Goal: Obtain resource: Download file/media

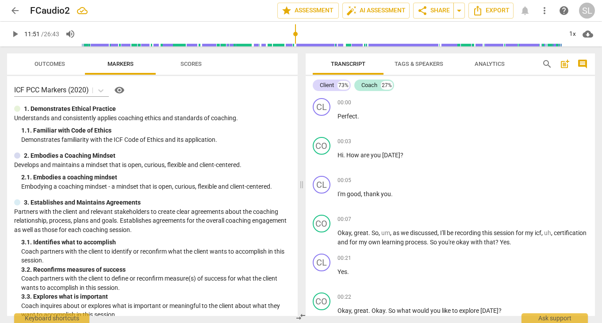
scroll to position [1780, 0]
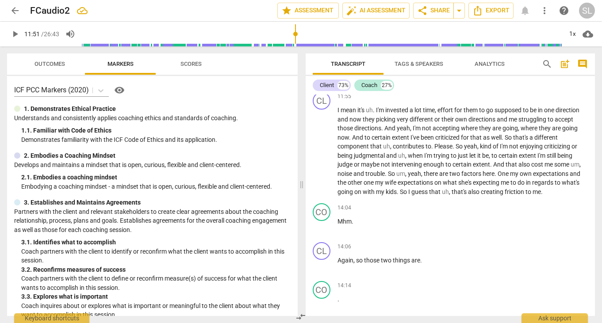
click at [16, 33] on span "play_arrow" at bounding box center [15, 34] width 11 height 11
click at [514, 192] on span "friction" at bounding box center [515, 191] width 21 height 7
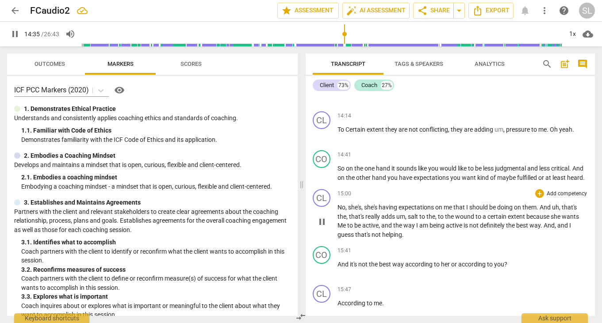
scroll to position [1980, 0]
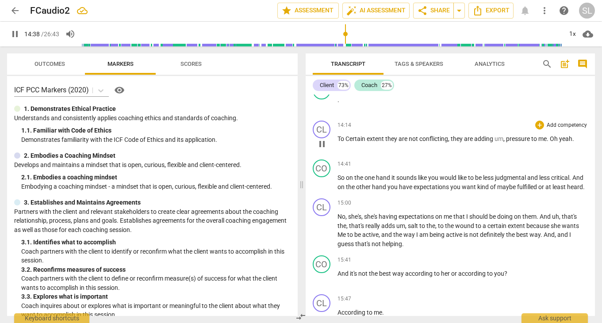
click at [558, 139] on span "Oh" at bounding box center [554, 138] width 9 height 7
type input "879"
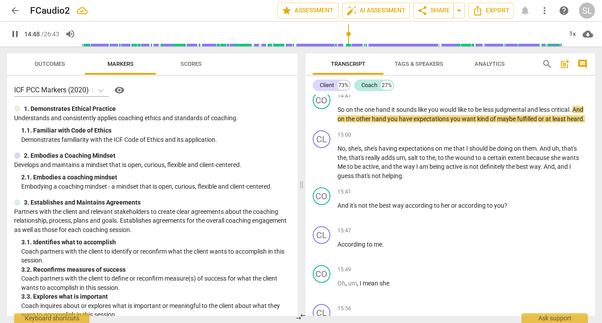
scroll to position [2062, 0]
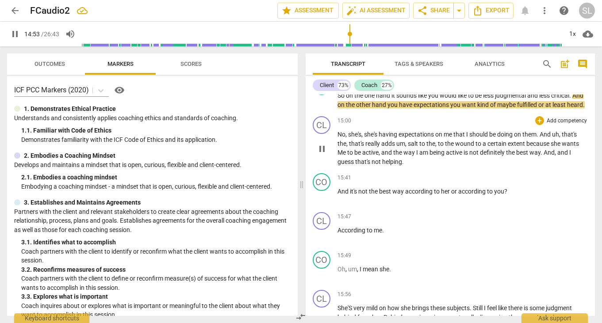
click at [390, 161] on span "helping" at bounding box center [392, 161] width 20 height 7
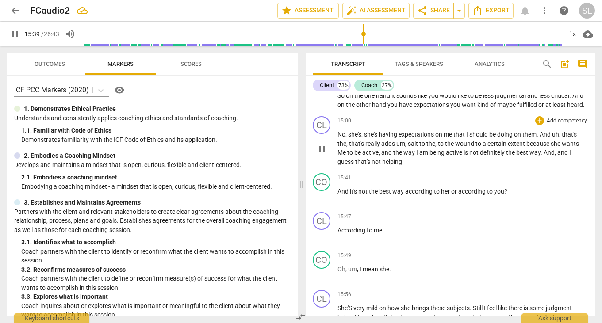
click at [396, 164] on span "helping" at bounding box center [392, 161] width 20 height 7
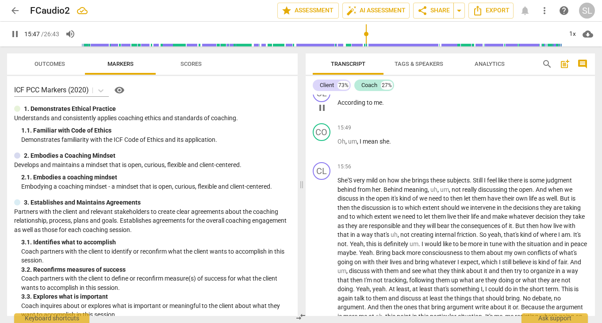
scroll to position [2190, 0]
click at [14, 33] on span "pause" at bounding box center [15, 34] width 11 height 11
type input "955"
click at [337, 181] on div "play_arrow pause" at bounding box center [326, 249] width 23 height 138
click at [339, 179] on span "She'S" at bounding box center [345, 179] width 16 height 7
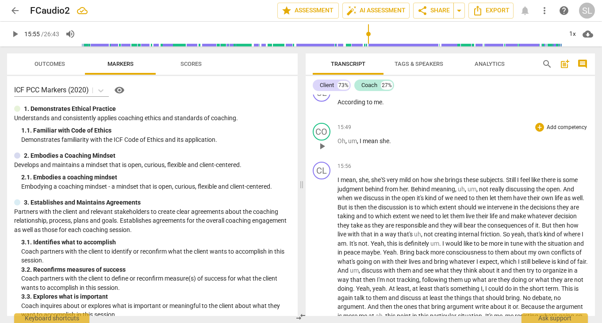
click at [321, 146] on span "play_arrow" at bounding box center [322, 146] width 11 height 11
click at [392, 141] on p "Oh , um , I mean she ." at bounding box center [462, 141] width 251 height 9
type input "953"
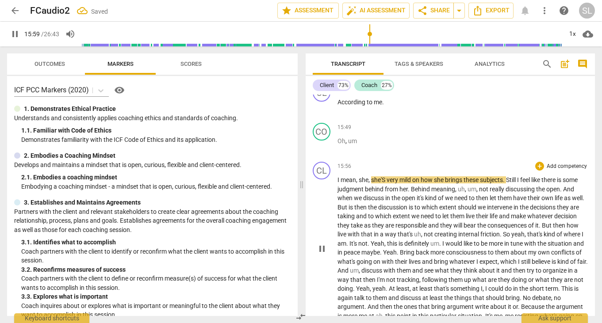
click at [385, 180] on span "she'S" at bounding box center [378, 179] width 15 height 7
type input "960"
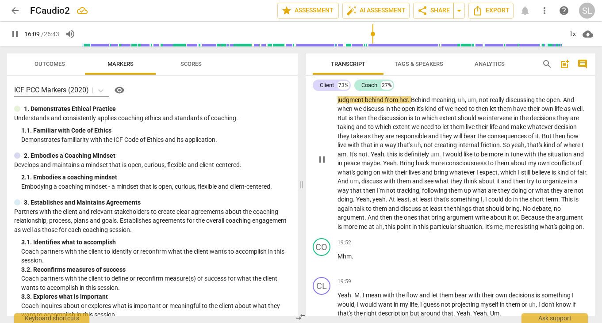
scroll to position [2278, 0]
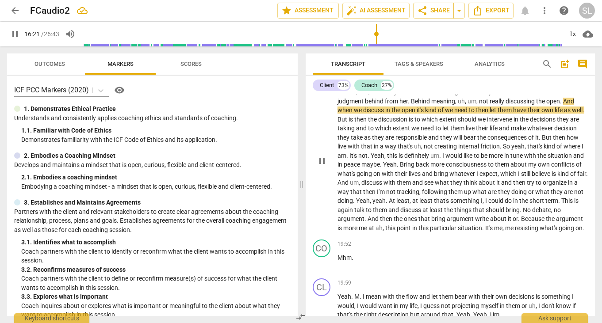
click at [478, 102] on span "," at bounding box center [477, 101] width 3 height 7
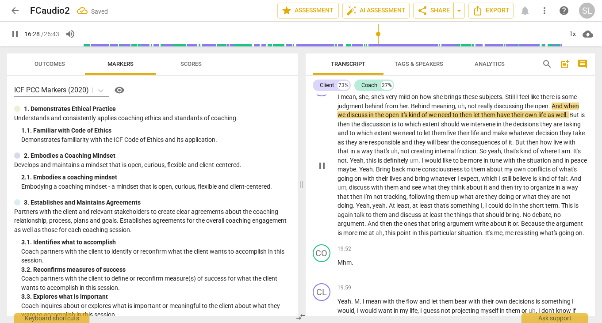
click at [524, 106] on span "discussing" at bounding box center [509, 106] width 31 height 7
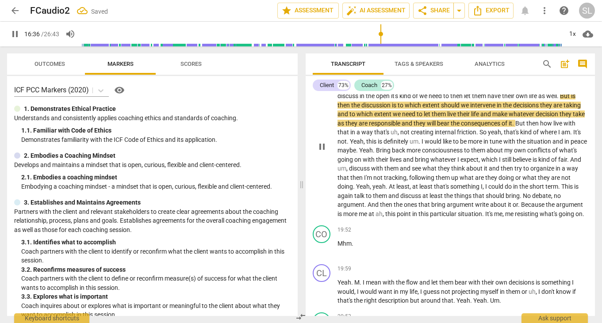
scroll to position [2294, 0]
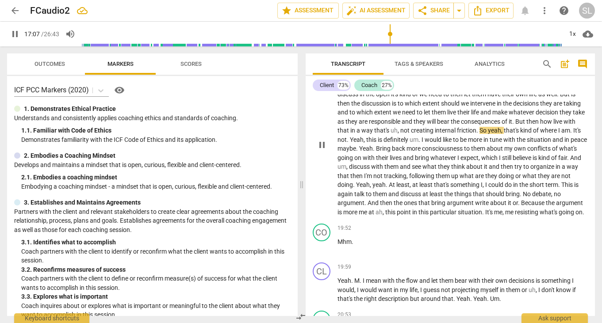
click at [398, 130] on span "," at bounding box center [399, 130] width 3 height 7
click at [490, 132] on span "yeah" at bounding box center [484, 130] width 13 height 7
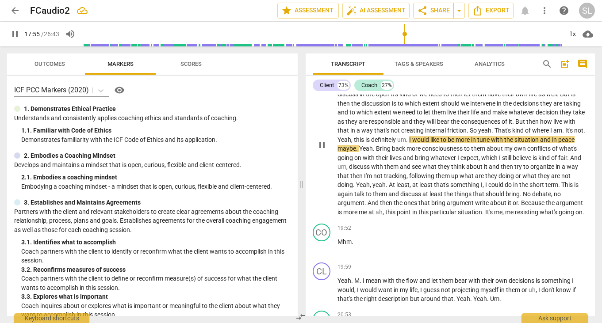
click at [574, 138] on span "peace" at bounding box center [566, 139] width 16 height 7
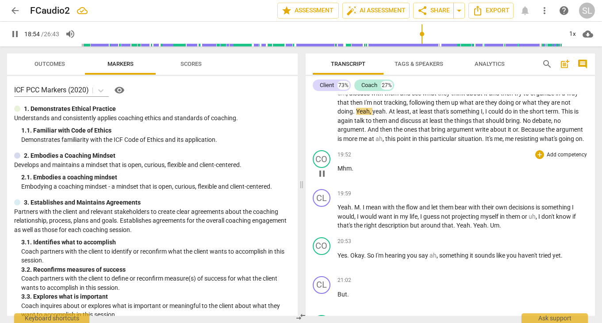
scroll to position [2371, 0]
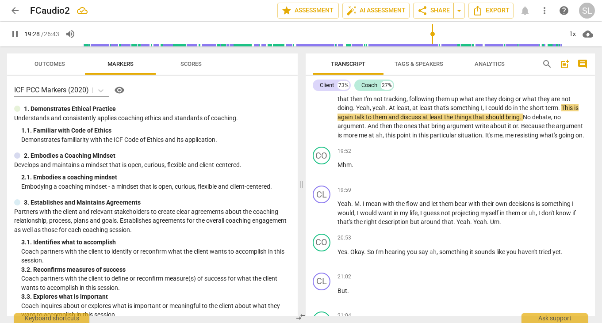
click at [20, 34] on span "pause" at bounding box center [15, 34] width 11 height 11
click at [17, 33] on span "play_arrow" at bounding box center [15, 34] width 11 height 11
click at [431, 124] on span "bring" at bounding box center [438, 125] width 15 height 7
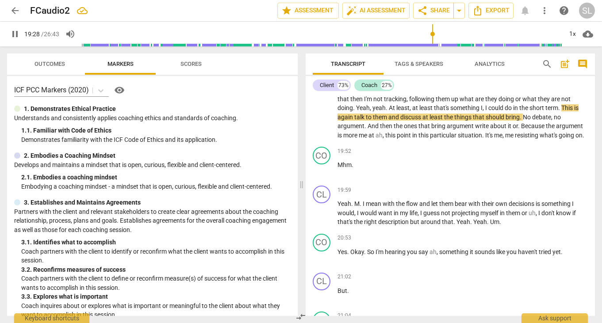
click at [431, 124] on span "bring" at bounding box center [438, 125] width 15 height 7
click at [532, 119] on span "debate" at bounding box center [541, 117] width 19 height 7
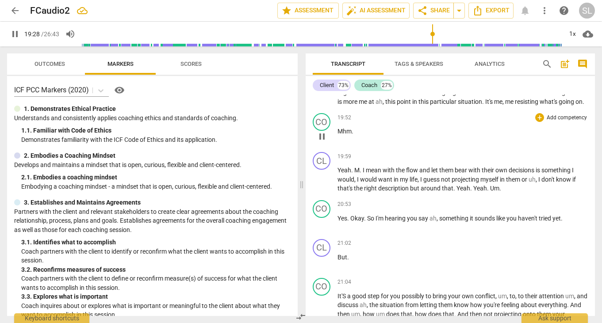
scroll to position [2389, 0]
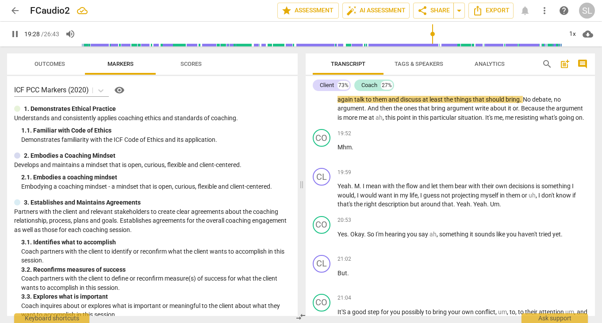
click at [13, 34] on span "pause" at bounding box center [15, 34] width 11 height 11
click at [13, 34] on span "play_arrow" at bounding box center [15, 34] width 11 height 11
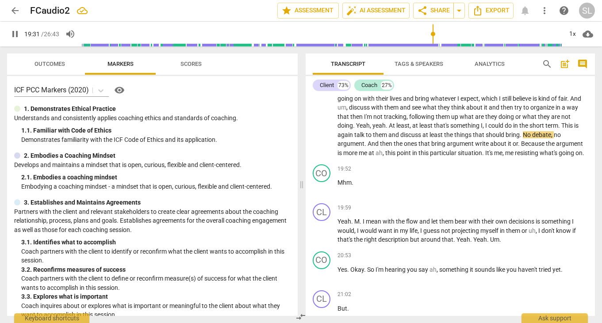
scroll to position [2354, 0]
click at [561, 126] on span "This" at bounding box center [567, 124] width 13 height 7
type input "1171"
click at [14, 10] on span "arrow_back" at bounding box center [15, 10] width 11 height 11
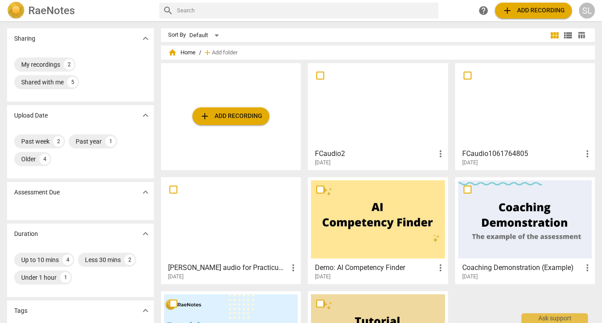
click at [400, 116] on div at bounding box center [378, 105] width 134 height 78
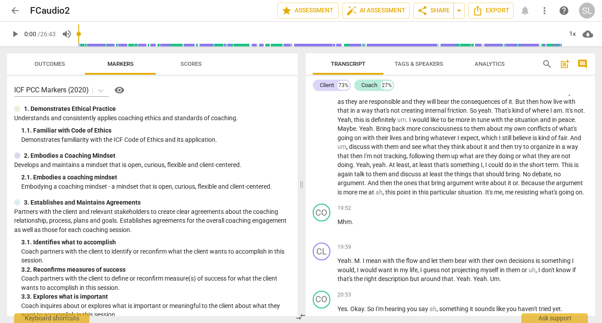
scroll to position [2315, 0]
click at [561, 166] on span "This" at bounding box center [567, 163] width 13 height 7
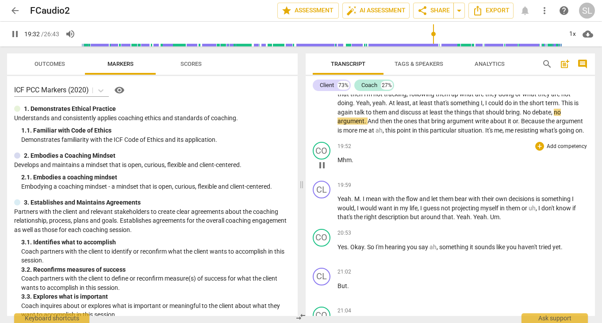
scroll to position [2377, 0]
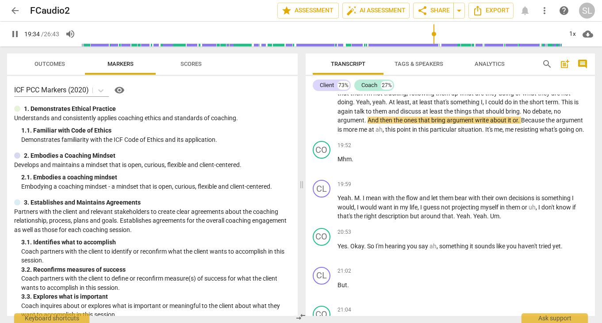
click at [523, 112] on span "No" at bounding box center [527, 111] width 9 height 7
type input "1175"
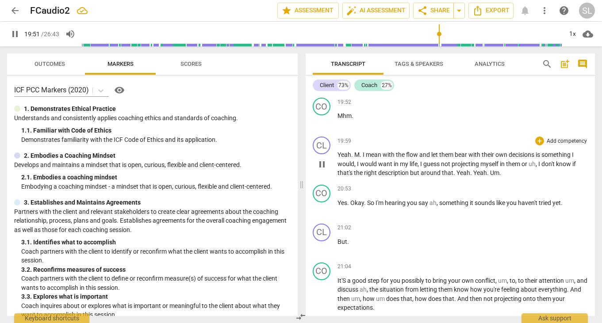
scroll to position [2419, 0]
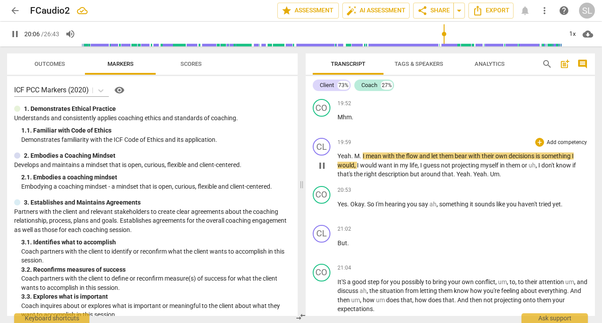
click at [361, 157] on span "." at bounding box center [360, 156] width 3 height 7
type input "1208"
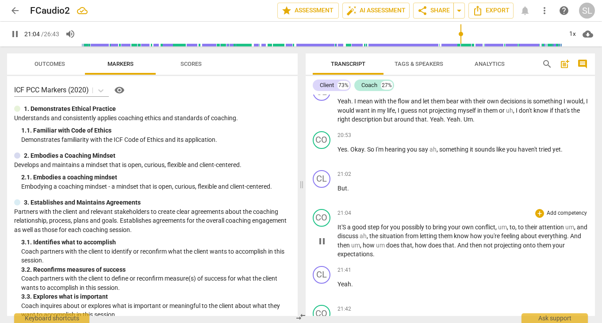
scroll to position [2471, 0]
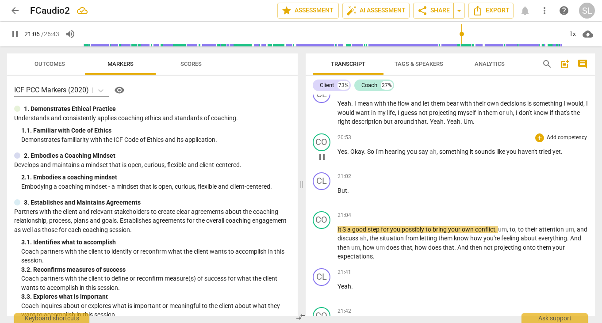
click at [561, 152] on span "yet" at bounding box center [556, 151] width 8 height 7
type input "1267"
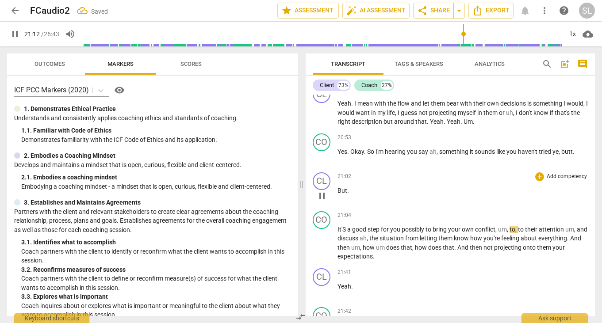
click at [347, 190] on span "." at bounding box center [348, 190] width 2 height 7
type input "1273"
click at [344, 229] on span "It'S" at bounding box center [342, 229] width 10 height 7
type input "1277"
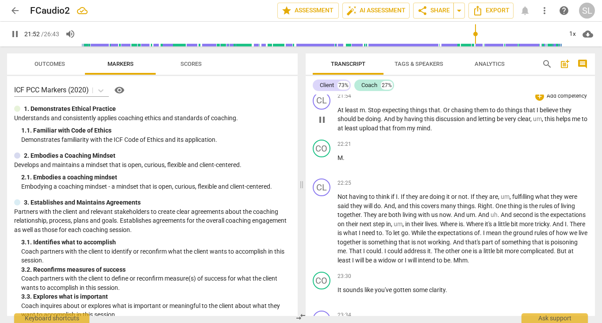
scroll to position [2722, 0]
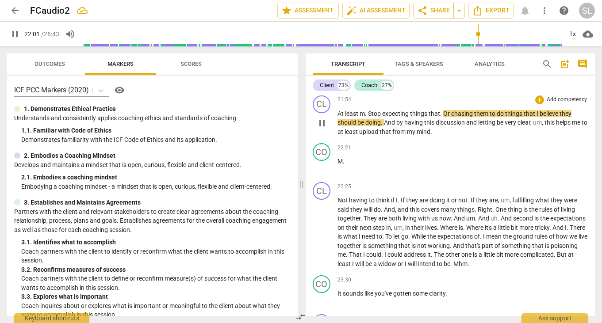
click at [369, 114] on span "Stop" at bounding box center [375, 113] width 14 height 7
click at [373, 114] on span "Stop" at bounding box center [375, 113] width 14 height 7
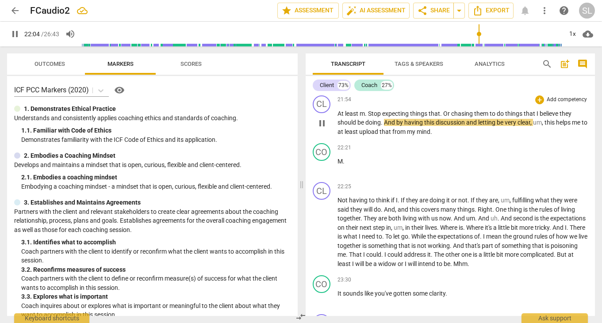
type input "1325"
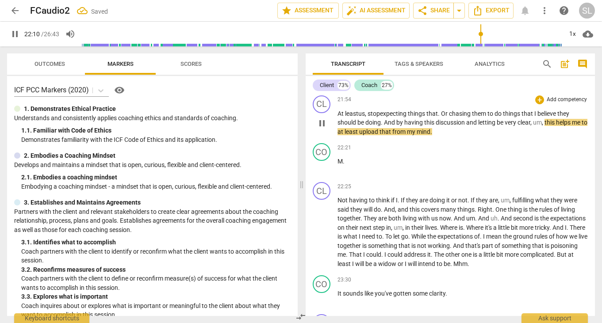
click at [366, 114] on span "least us, s" at bounding box center [358, 113] width 26 height 7
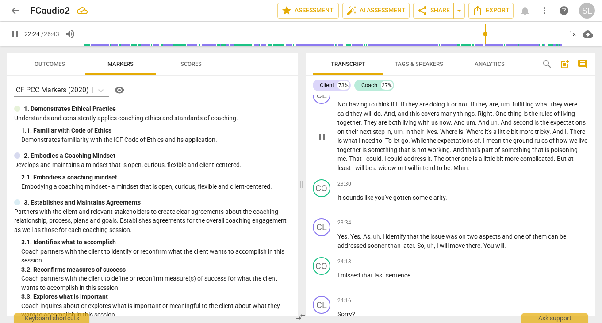
scroll to position [2815, 0]
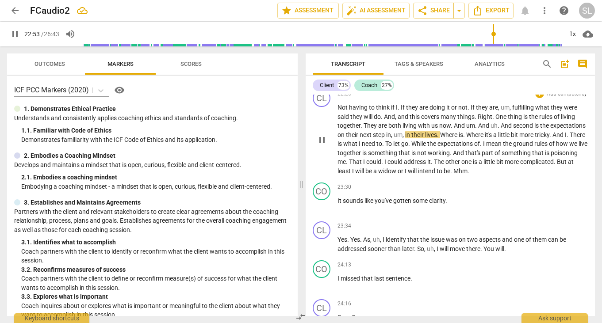
click at [461, 163] on span "other" at bounding box center [453, 161] width 16 height 7
drag, startPoint x: 394, startPoint y: 172, endPoint x: 414, endPoint y: 168, distance: 20.6
click at [414, 168] on p "Not having to think if I . If they are doing it or not . If they are , um , ful…" at bounding box center [462, 139] width 251 height 73
type input "1408"
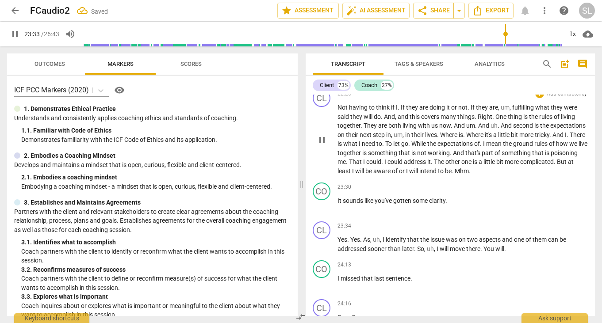
click at [557, 165] on span "But" at bounding box center [562, 161] width 11 height 7
drag, startPoint x: 418, startPoint y: 172, endPoint x: 423, endPoint y: 172, distance: 4.9
click at [406, 172] on span "or" at bounding box center [402, 171] width 7 height 7
click at [451, 172] on span "be" at bounding box center [448, 171] width 7 height 7
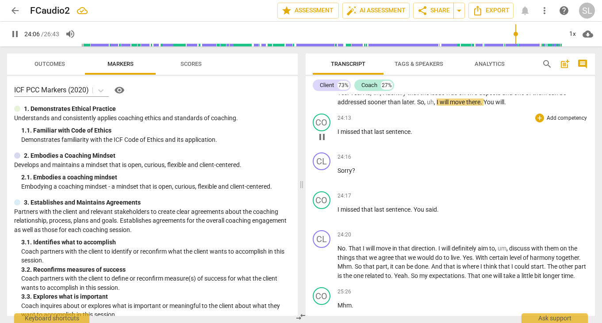
scroll to position [2963, 0]
click at [337, 131] on span "I" at bounding box center [338, 130] width 3 height 7
type input "1453"
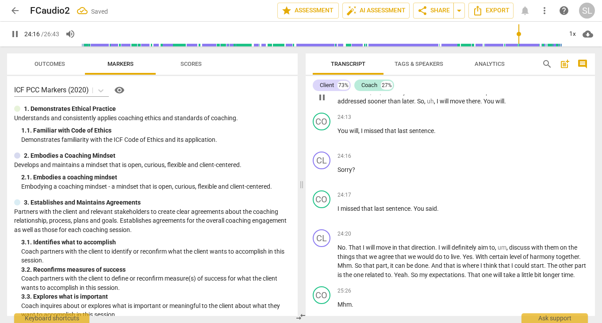
click at [506, 104] on span "." at bounding box center [505, 101] width 2 height 7
type input "1457"
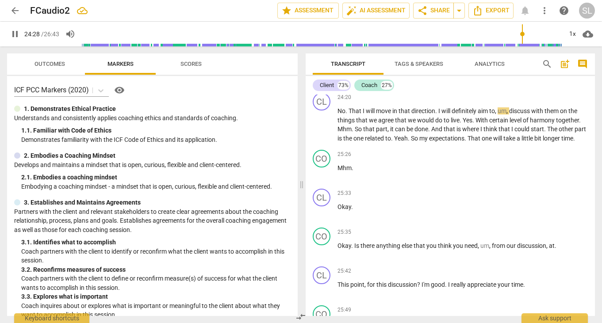
scroll to position [3104, 0]
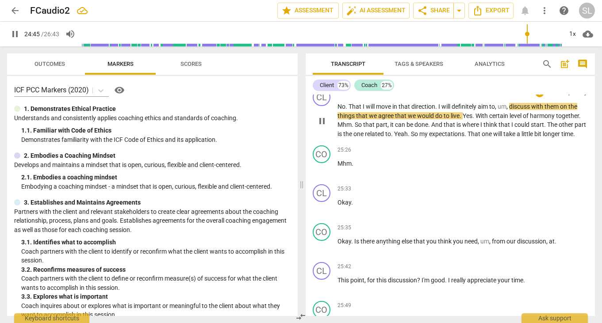
click at [392, 117] on span "agree" at bounding box center [386, 115] width 17 height 7
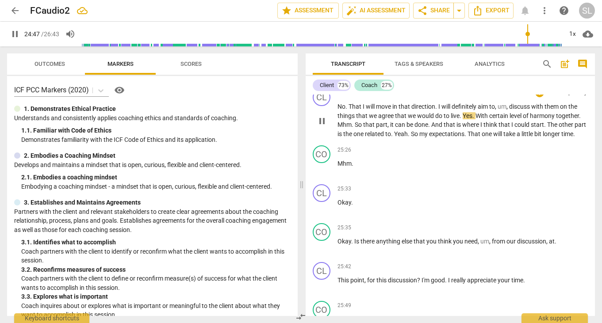
type input "1488"
click at [398, 135] on span "Yeah" at bounding box center [401, 133] width 14 height 7
click at [405, 134] on span "eah t" at bounding box center [404, 133] width 14 height 7
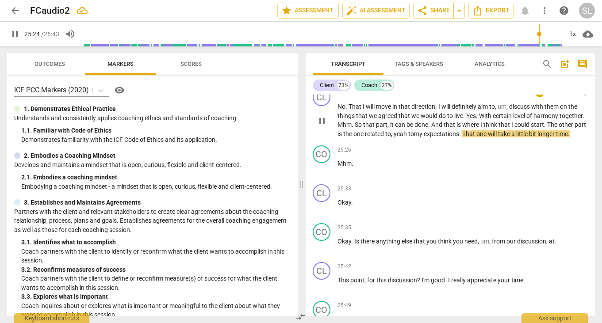
click at [459, 135] on span "expectations" at bounding box center [441, 133] width 35 height 7
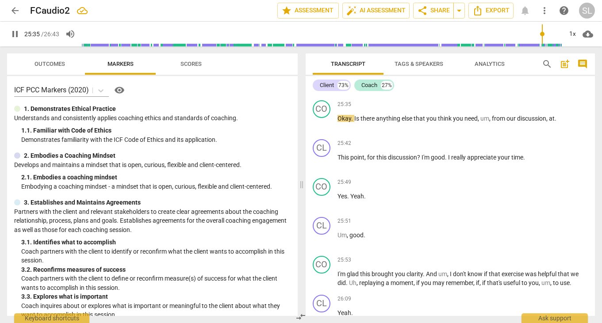
scroll to position [3237, 0]
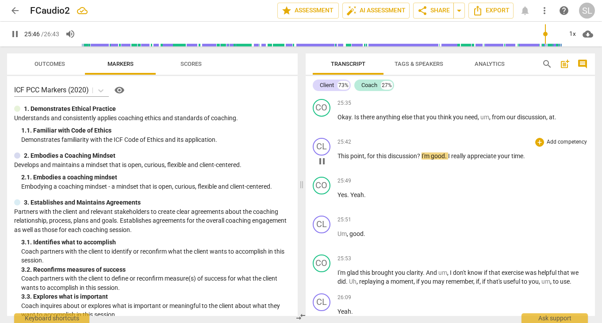
click at [339, 156] on span "This" at bounding box center [343, 156] width 13 height 7
type input "1548"
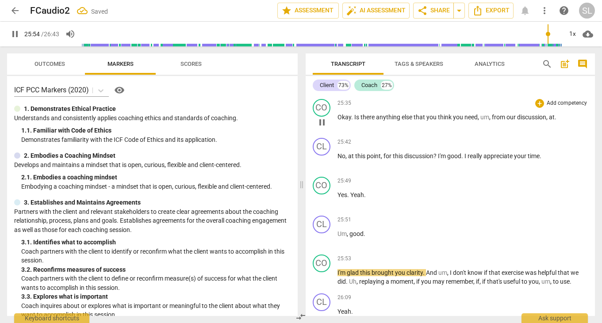
click at [556, 118] on span "." at bounding box center [555, 117] width 2 height 7
type input "1555"
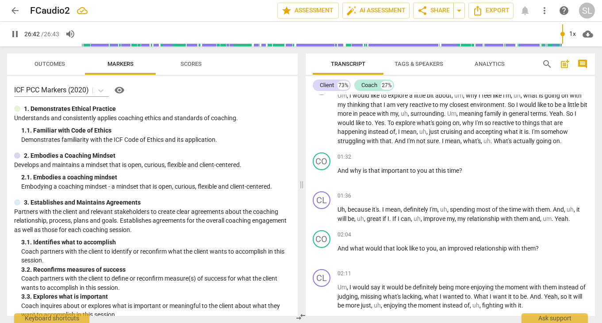
scroll to position [0, 0]
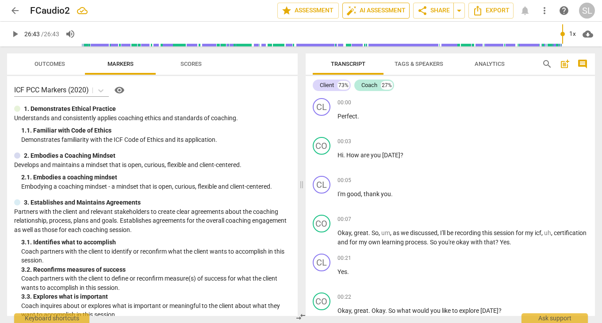
click at [386, 11] on span "auto_fix_high AI Assessment" at bounding box center [375, 10] width 59 height 11
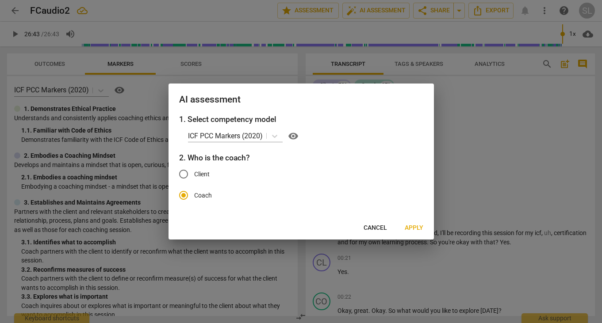
click at [295, 138] on span "visibility" at bounding box center [293, 136] width 11 height 11
click at [415, 226] on span "Apply" at bounding box center [414, 228] width 19 height 9
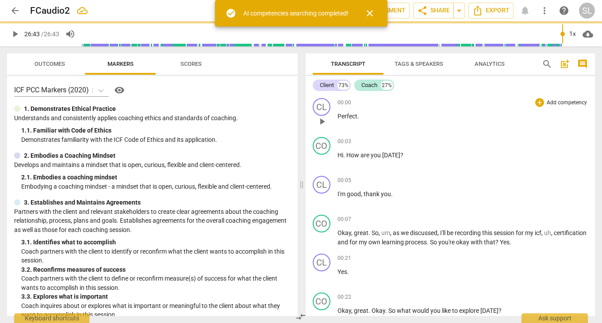
type input "1603"
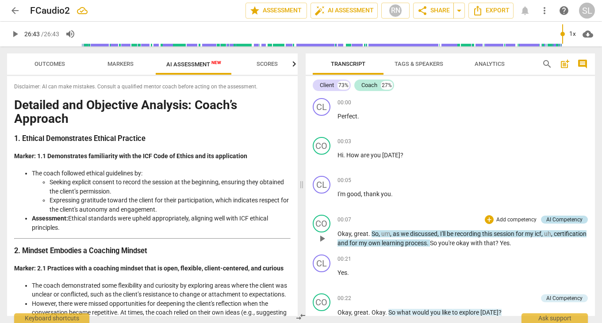
click at [563, 218] on div "AI Competency" at bounding box center [564, 220] width 36 height 8
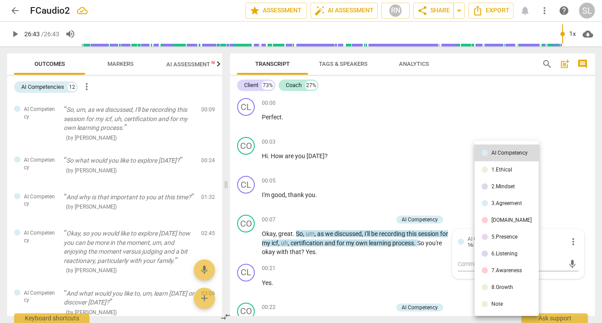
click at [124, 63] on div at bounding box center [301, 161] width 602 height 323
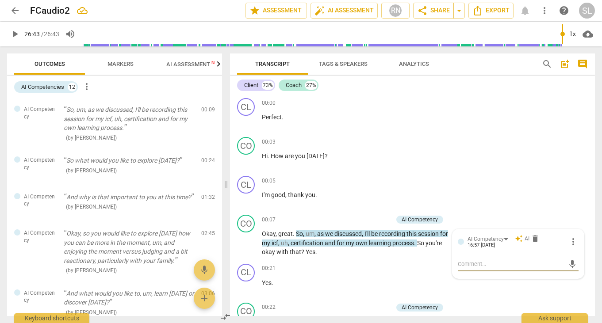
click at [124, 63] on span "Markers" at bounding box center [120, 64] width 26 height 7
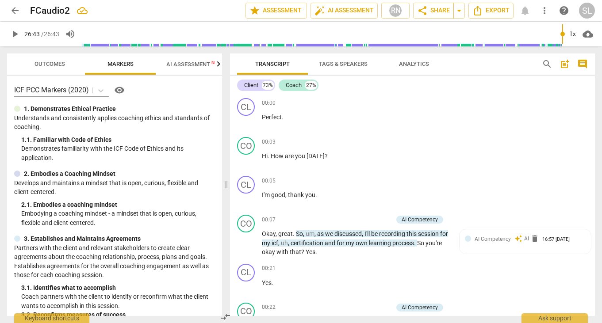
click at [185, 65] on span "AI Assessment New" at bounding box center [193, 64] width 55 height 7
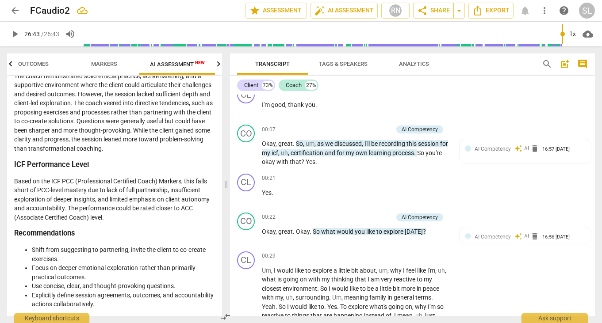
scroll to position [1900, 0]
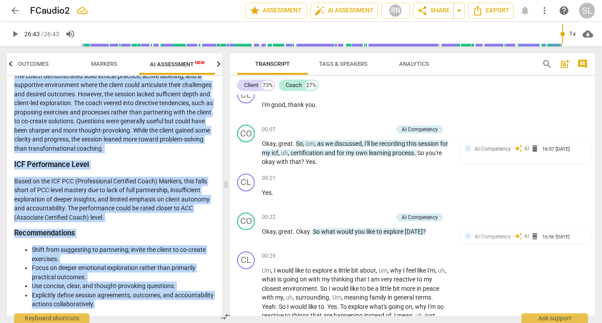
drag, startPoint x: 15, startPoint y: 112, endPoint x: 148, endPoint y: 313, distance: 240.6
click at [148, 313] on div "Disclaimer: AI can make mistakes. Consult a qualified mentor coach before actin…" at bounding box center [114, 196] width 215 height 240
copy div "Loremips dol Sitametco Adipisci: Elits’d Eiusmodt 8. Incidid Utlaboreetdo Magna…"
click at [17, 11] on span "arrow_back" at bounding box center [15, 10] width 11 height 11
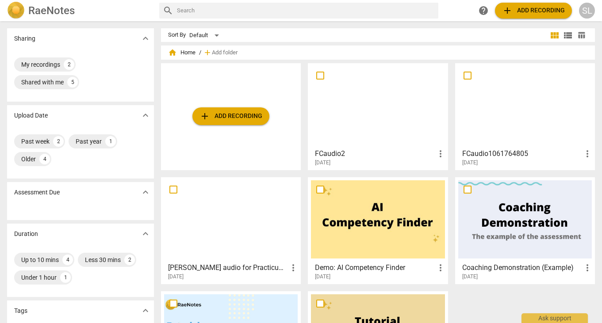
click at [521, 112] on div at bounding box center [525, 105] width 134 height 78
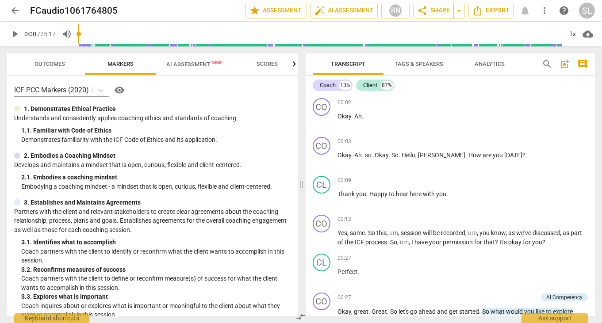
click at [196, 64] on span "AI Assessment New" at bounding box center [193, 64] width 55 height 7
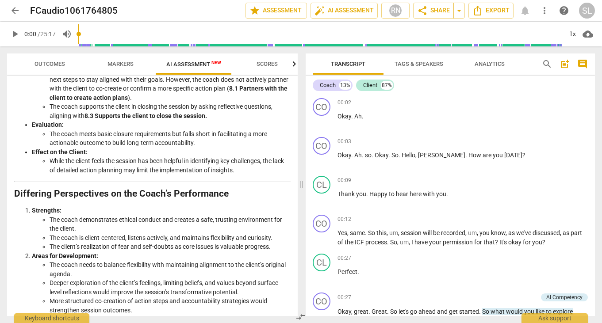
scroll to position [1386, 0]
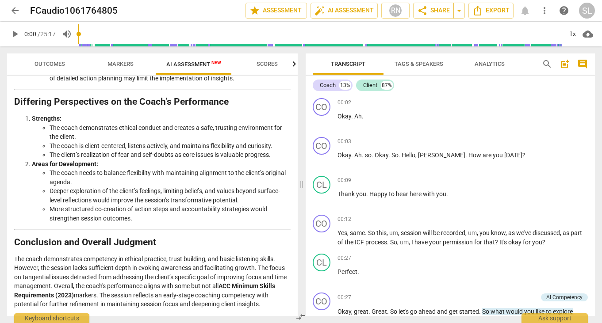
drag, startPoint x: 15, startPoint y: 105, endPoint x: 268, endPoint y: 309, distance: 323.9
copy div "Loremips do sit Ametc’a Elitsedd Eius temporin utlaboree dol magnaaliquaen ad m…"
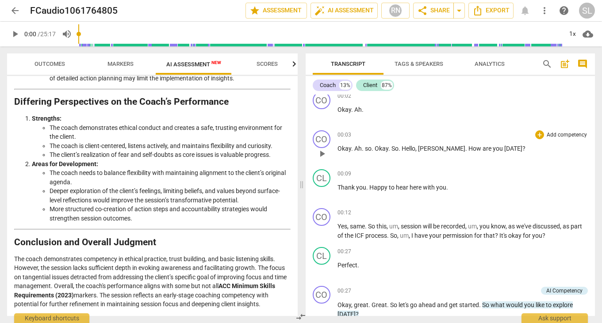
scroll to position [9, 0]
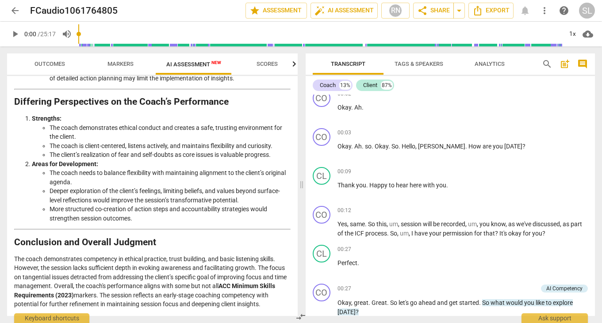
click at [544, 64] on span "search" at bounding box center [547, 64] width 11 height 11
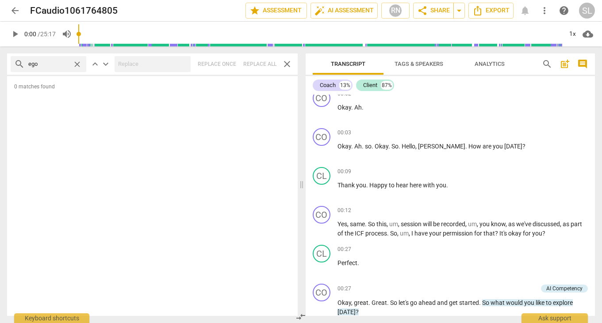
type input "ego"
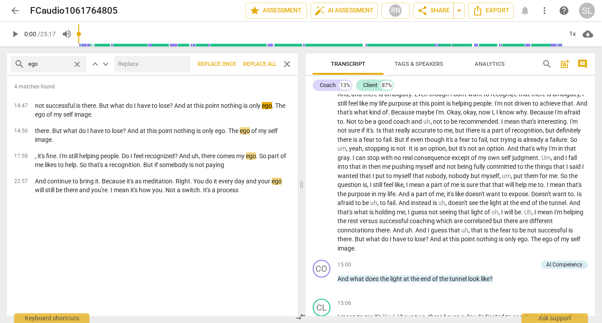
scroll to position [1623, 0]
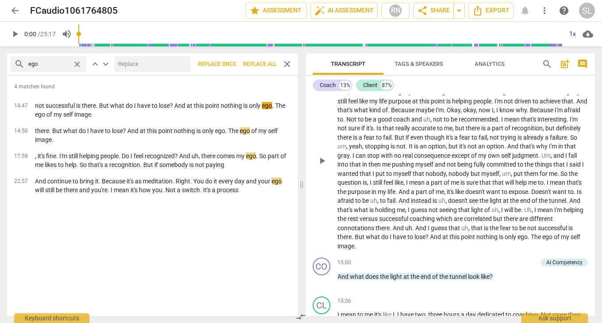
click at [428, 207] on span "guess" at bounding box center [420, 210] width 18 height 7
click at [420, 235] on p "Definitely we did . I said in the beginning , um , I mean he's really talking a…" at bounding box center [462, 159] width 251 height 181
click at [399, 280] on div "15:00 + Add competency AI Competency keyboard_arrow_right And what does the lig…" at bounding box center [462, 274] width 251 height 32
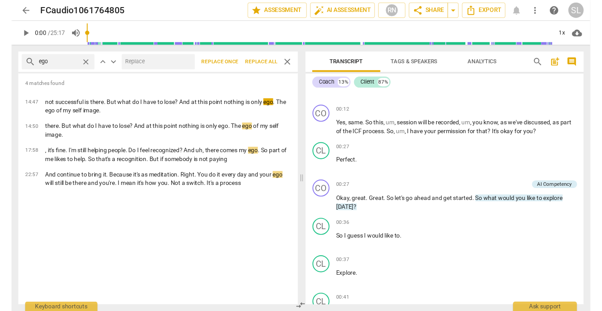
scroll to position [0, 0]
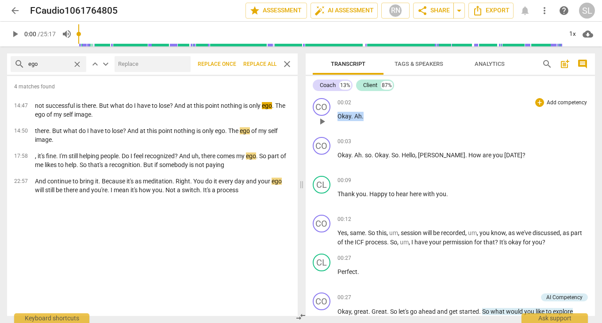
drag, startPoint x: 338, startPoint y: 115, endPoint x: 370, endPoint y: 114, distance: 31.4
click at [370, 114] on p "Okay . Ah ." at bounding box center [462, 116] width 251 height 9
click at [471, 164] on div "00:03 + Add competency keyboard_arrow_right Okay . Ah . so . Okay . So . Hello …" at bounding box center [462, 153] width 251 height 32
click at [494, 9] on span "Export" at bounding box center [490, 10] width 37 height 11
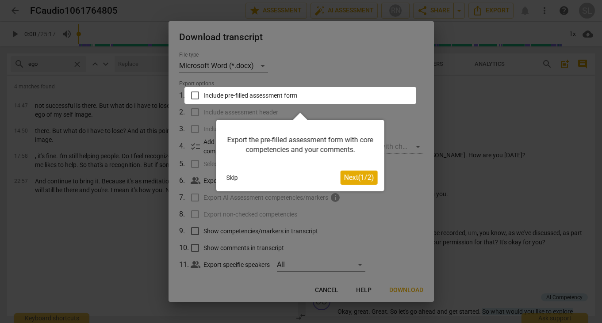
click at [356, 178] on span "Next ( 1 / 2 )" at bounding box center [359, 177] width 30 height 8
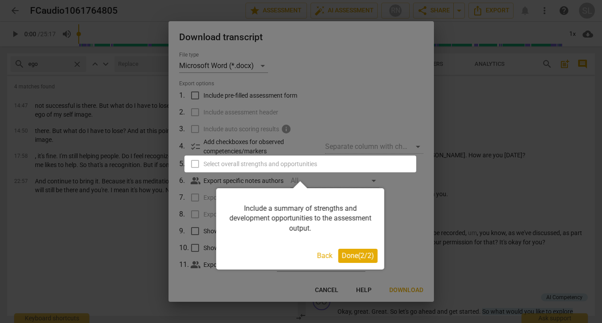
click at [347, 255] on span "Done ( 2 / 2 )" at bounding box center [358, 256] width 32 height 8
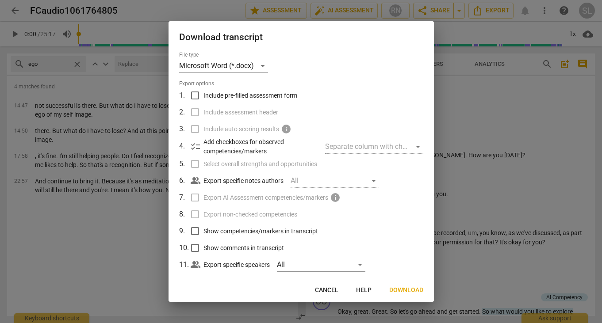
click at [408, 289] on span "Download" at bounding box center [406, 290] width 34 height 9
